Goal: Find specific page/section: Find specific page/section

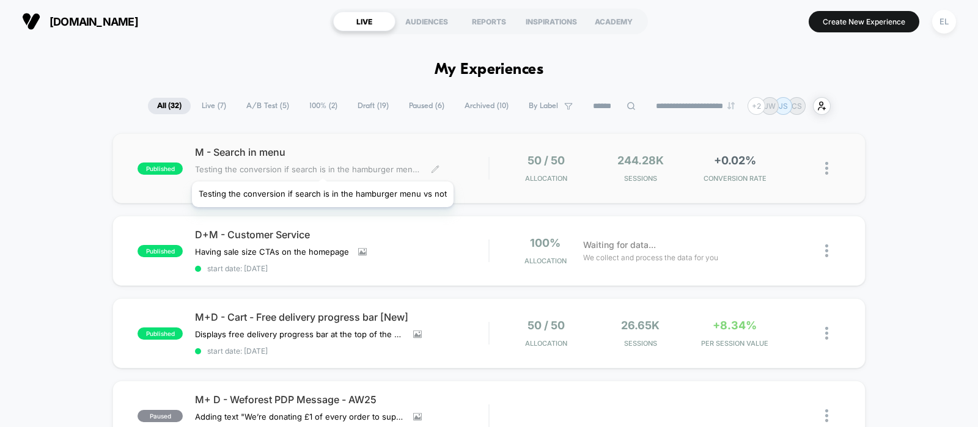
click at [320, 166] on span "Testing the conversion if search is in the hamburger menu vs not" at bounding box center [308, 169] width 227 height 10
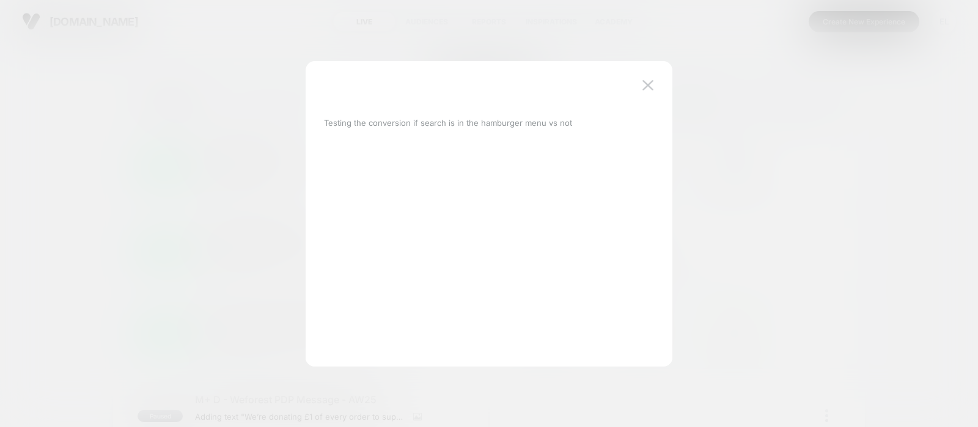
click at [649, 81] on img at bounding box center [647, 85] width 11 height 10
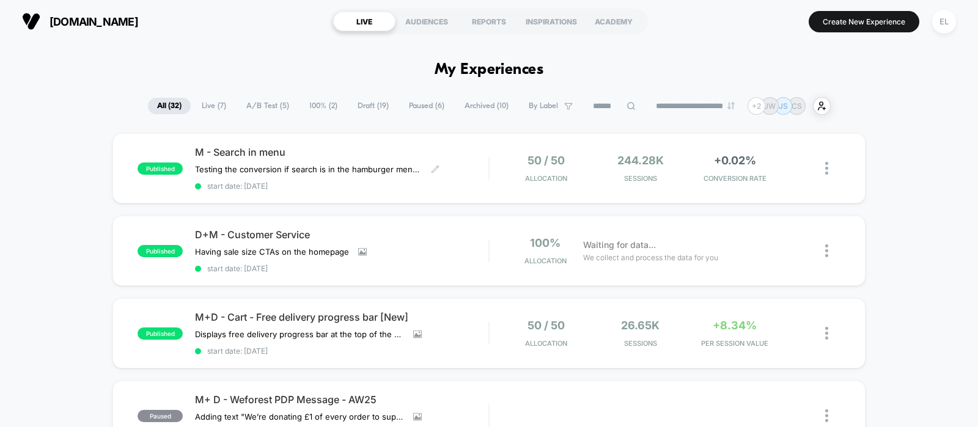
click at [304, 151] on span "M - Search in menu" at bounding box center [341, 152] width 293 height 12
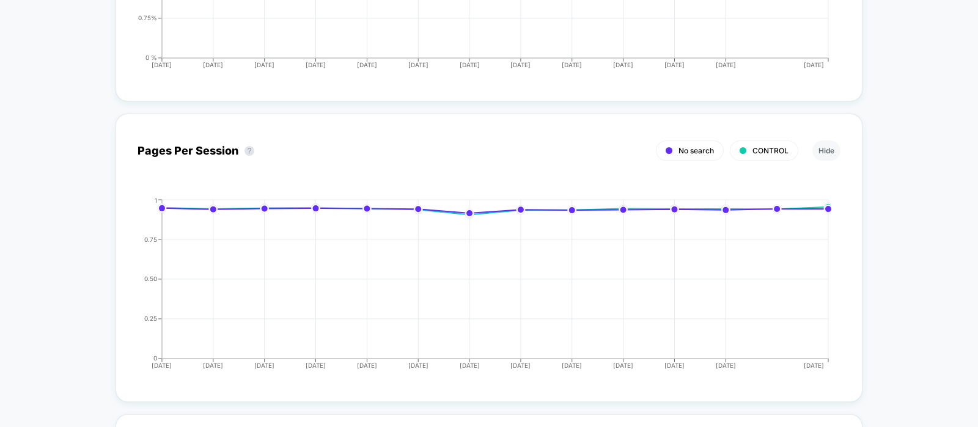
scroll to position [1757, 0]
